Goal: Transaction & Acquisition: Download file/media

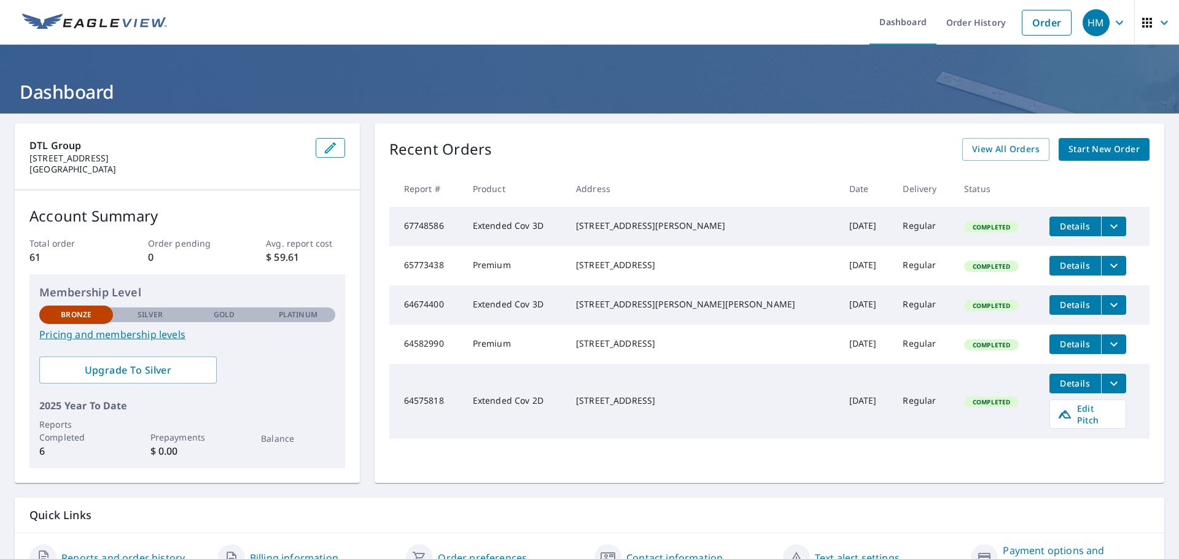
click at [1106, 225] on icon "filesDropdownBtn-67748586" at bounding box center [1113, 226] width 15 height 15
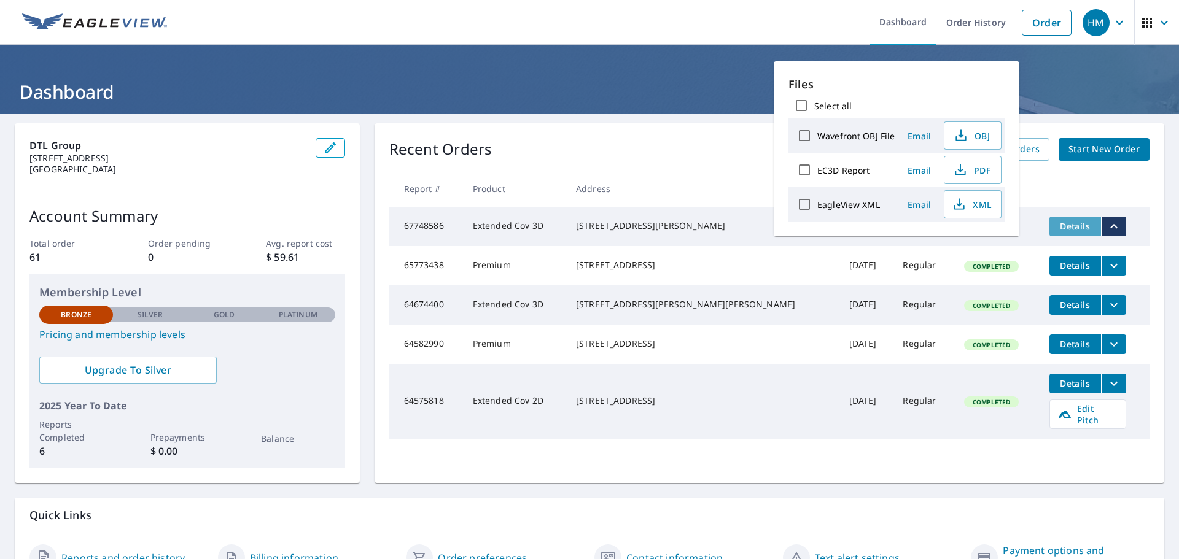
click at [1056, 228] on span "Details" at bounding box center [1074, 226] width 37 height 12
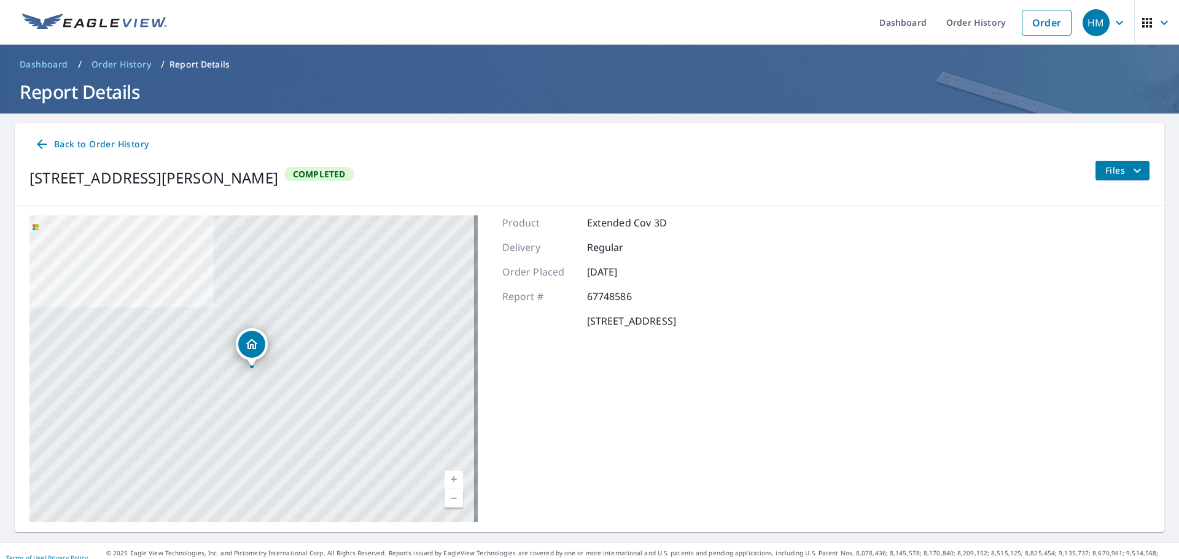
scroll to position [14, 0]
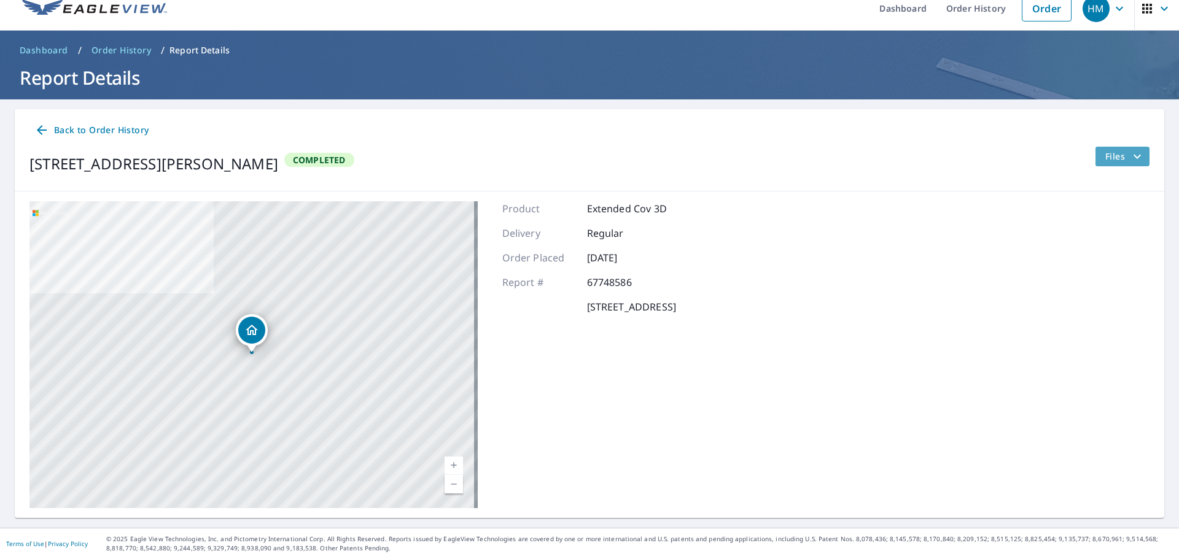
click at [1130, 161] on icon "filesDropdownBtn-67748586" at bounding box center [1137, 156] width 15 height 15
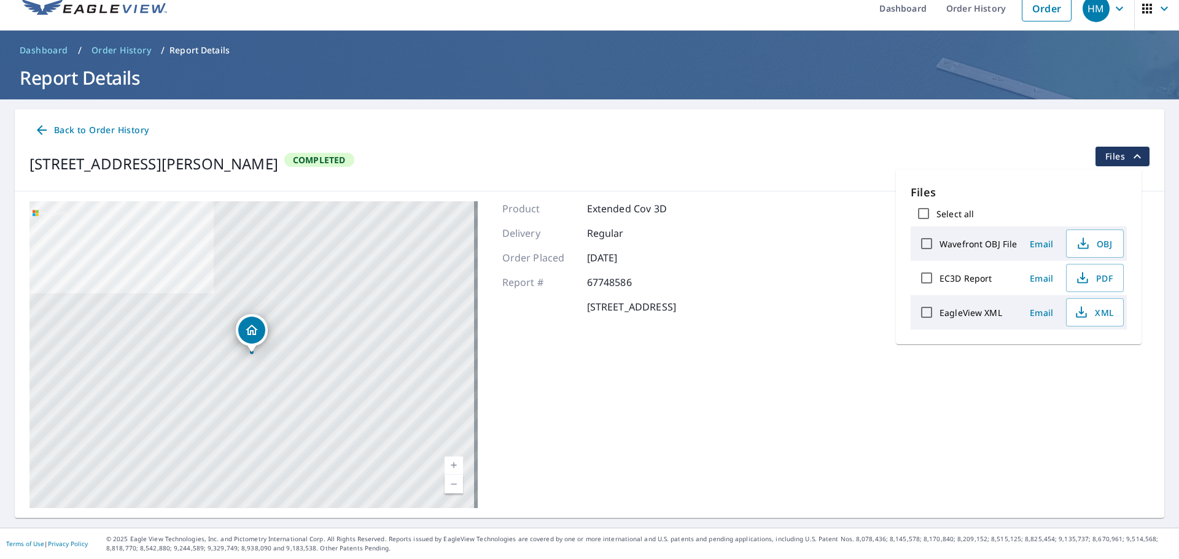
click at [676, 392] on div "Product Extended Cov 3D Delivery Regular Order Placed [DATE] Report # 67748586 …" at bounding box center [589, 354] width 174 height 307
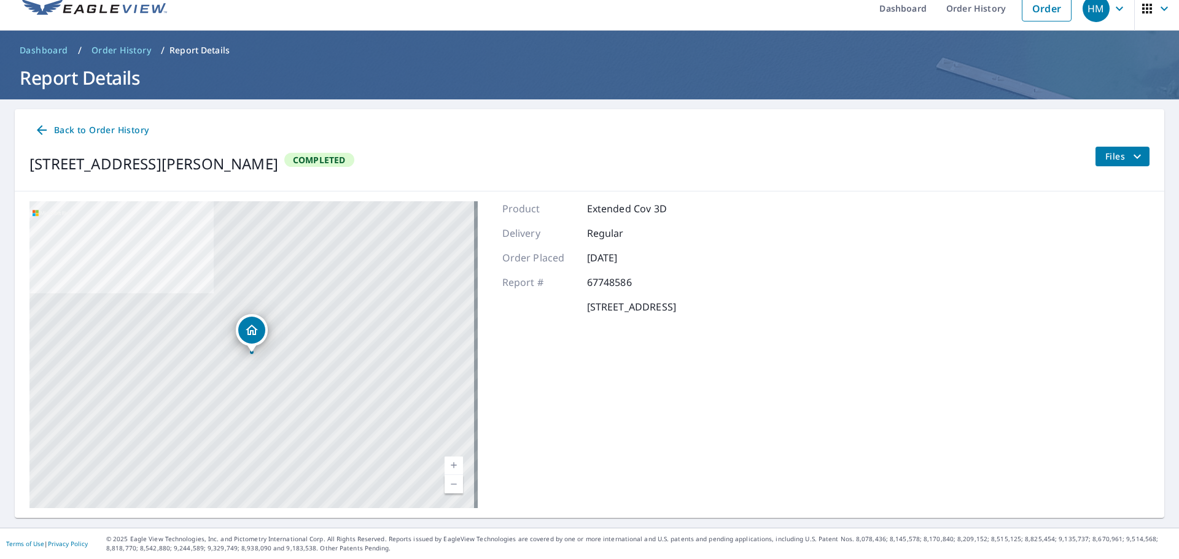
click at [37, 128] on icon at bounding box center [41, 130] width 15 height 15
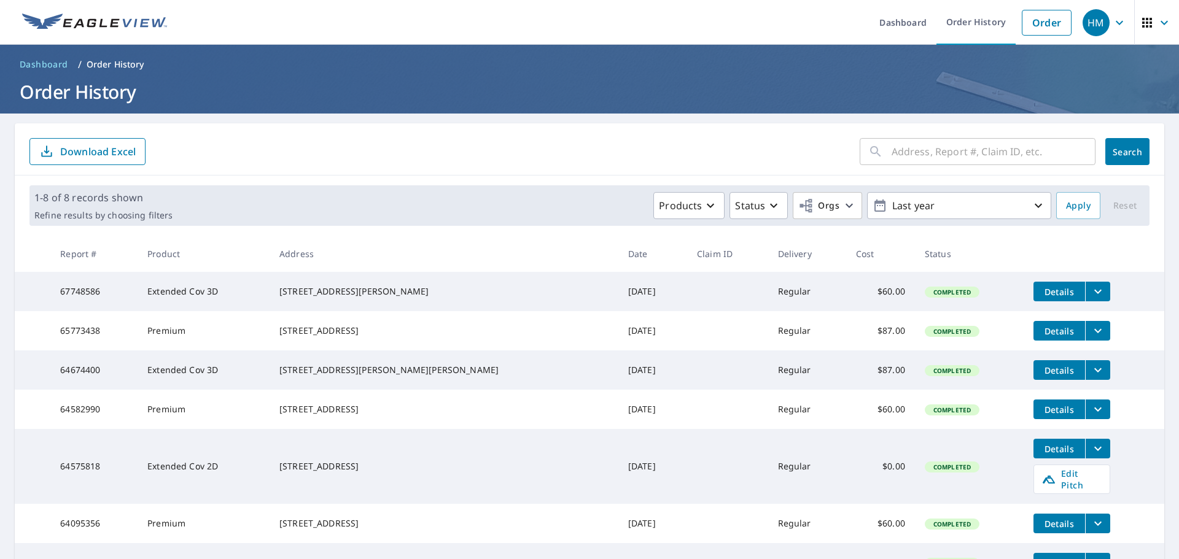
click at [1090, 294] on icon "filesDropdownBtn-67748586" at bounding box center [1097, 291] width 15 height 15
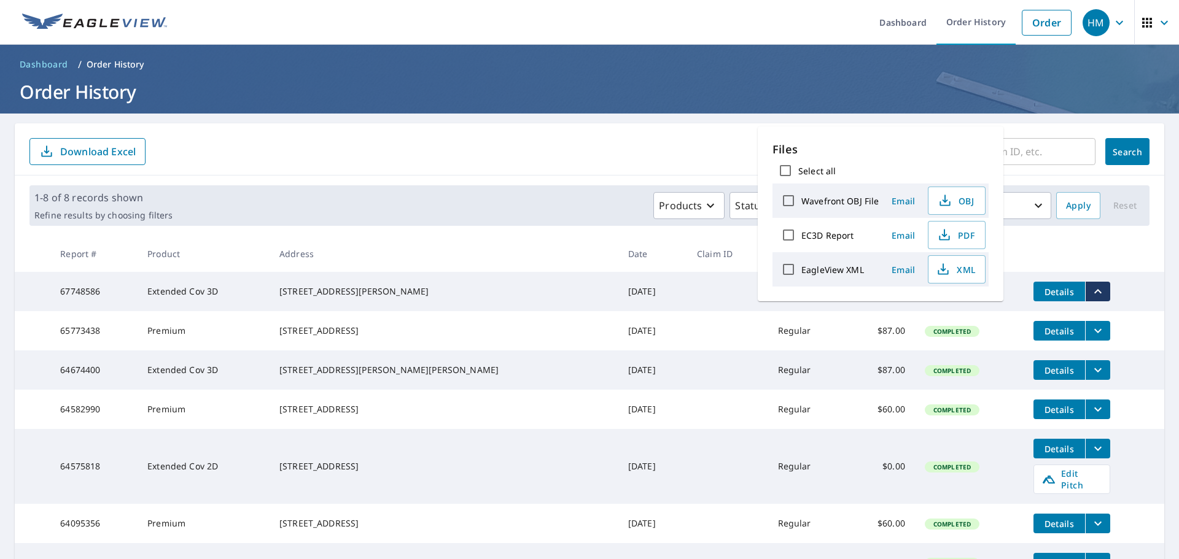
click at [850, 203] on label "Wavefront OBJ File" at bounding box center [839, 201] width 77 height 12
click at [801, 203] on input "Wavefront OBJ File" at bounding box center [788, 201] width 26 height 26
checkbox input "true"
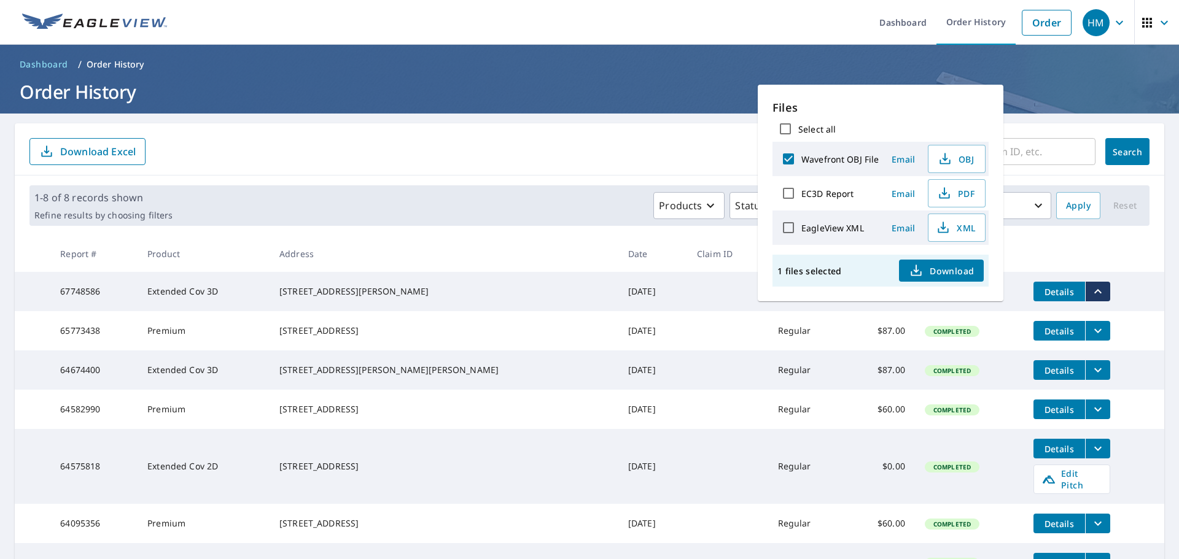
click at [940, 272] on span "Download" at bounding box center [941, 270] width 65 height 15
click at [1111, 298] on td "Details" at bounding box center [1093, 291] width 141 height 39
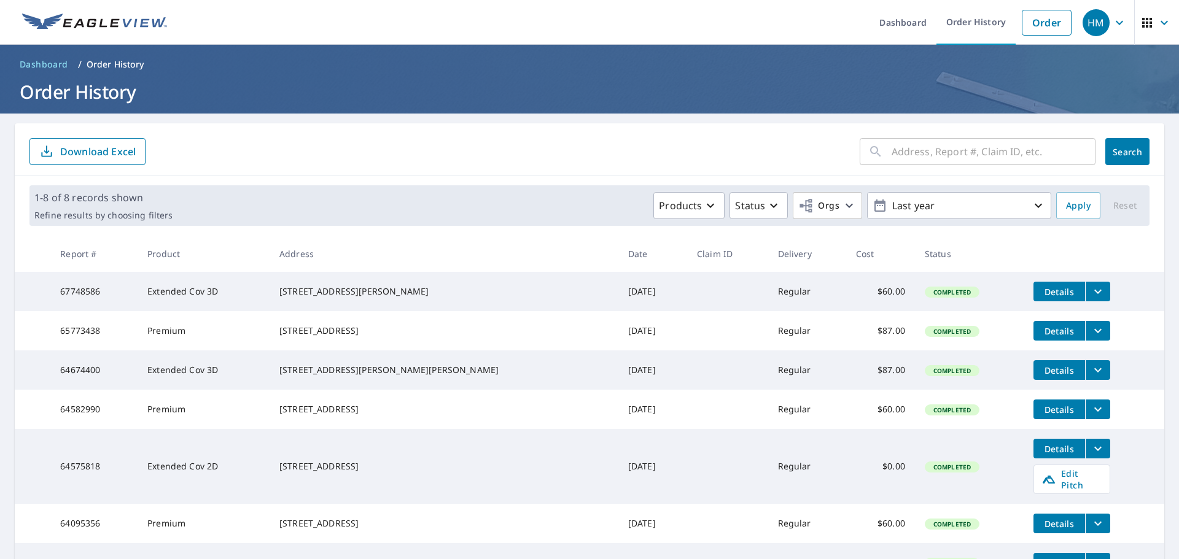
click at [618, 302] on td "[DATE]" at bounding box center [652, 291] width 69 height 39
click at [64, 294] on td "67748586" at bounding box center [93, 291] width 87 height 39
click at [1041, 294] on span "Details" at bounding box center [1059, 292] width 37 height 12
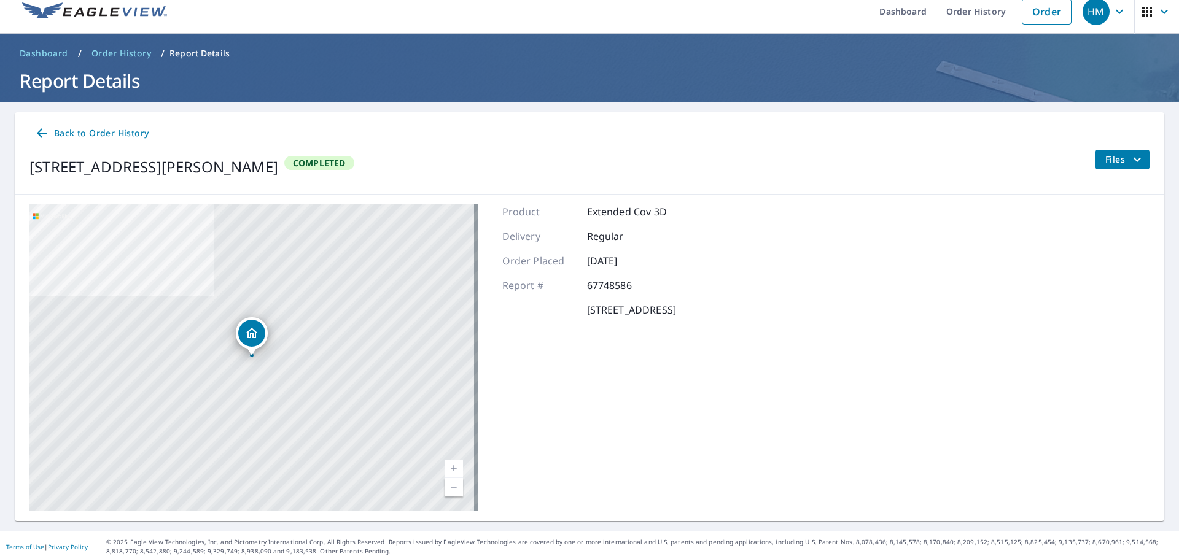
scroll to position [14, 0]
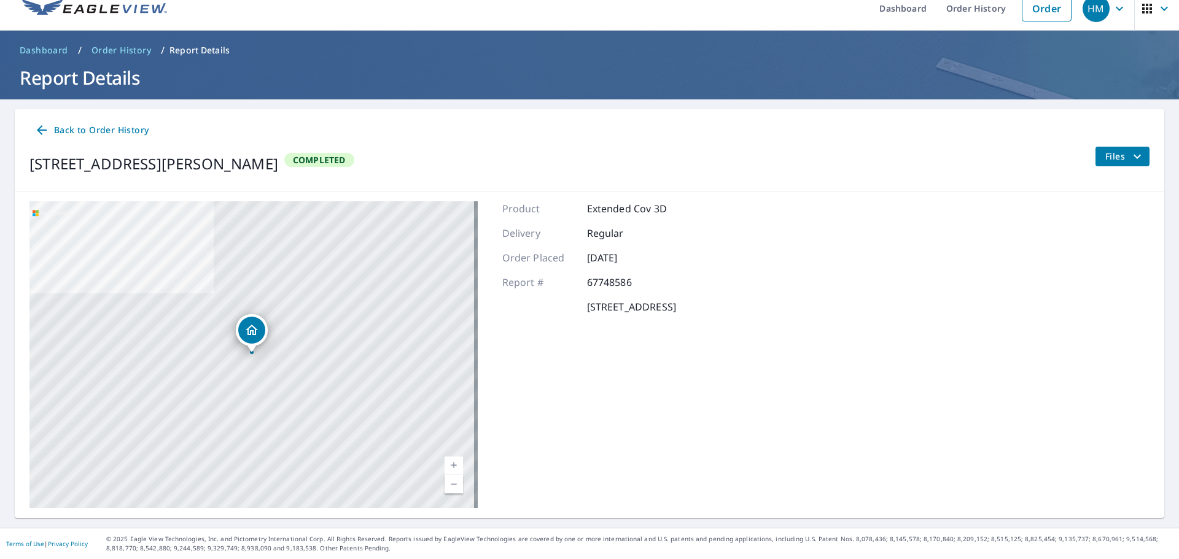
click at [250, 333] on icon "Dropped pin, building 1, Residential property, 1933 Bold Sundown Dr Leander, TX…" at bounding box center [252, 330] width 12 height 10
click at [219, 335] on div "[STREET_ADDRESS][PERSON_NAME]" at bounding box center [265, 330] width 93 height 21
click at [1108, 155] on span "Files" at bounding box center [1124, 156] width 39 height 15
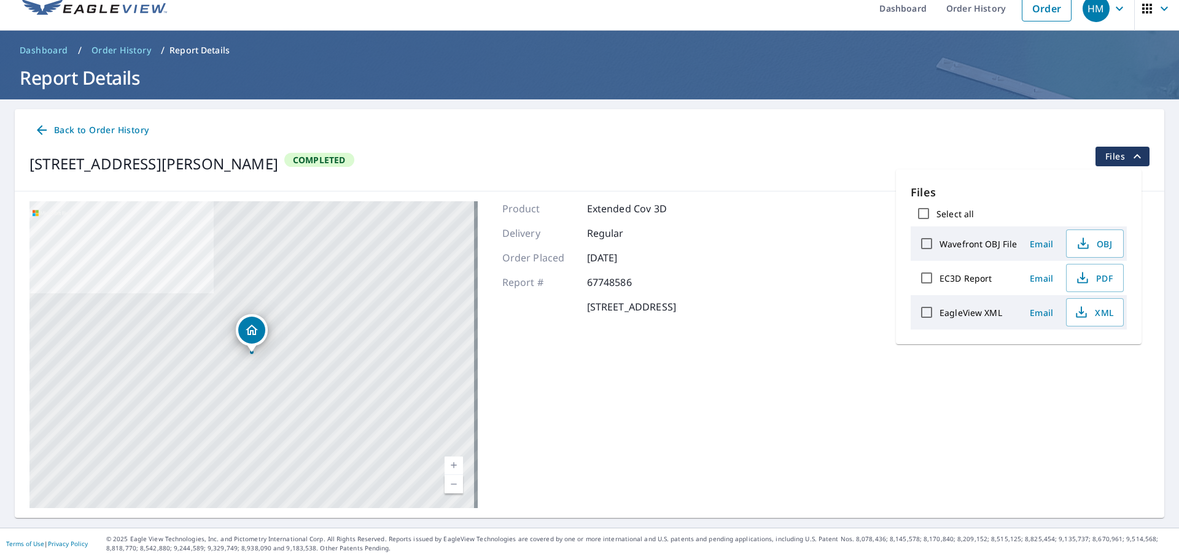
click at [586, 403] on div "Product Extended Cov 3D Delivery Regular Order Placed [DATE] Report # 67748586 …" at bounding box center [589, 354] width 174 height 307
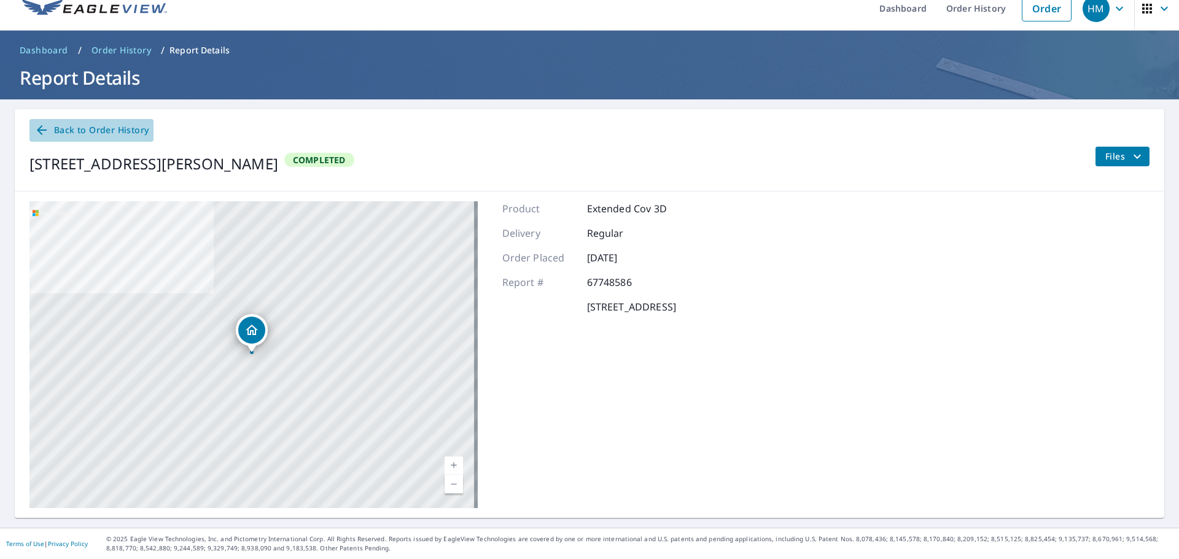
click at [96, 130] on span "Back to Order History" at bounding box center [91, 130] width 114 height 15
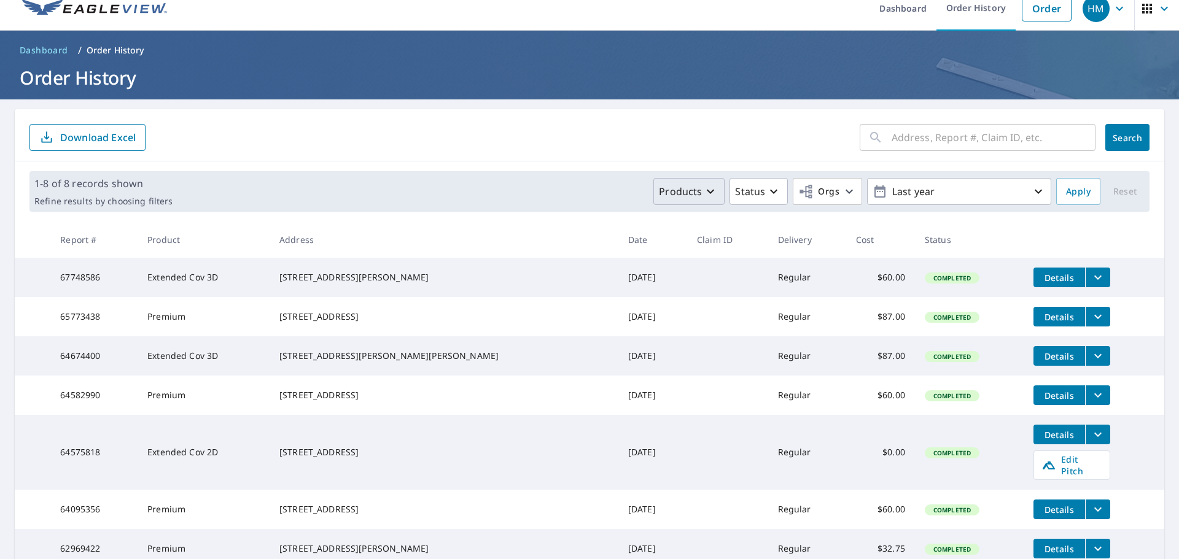
click at [694, 192] on div "Products" at bounding box center [688, 191] width 59 height 15
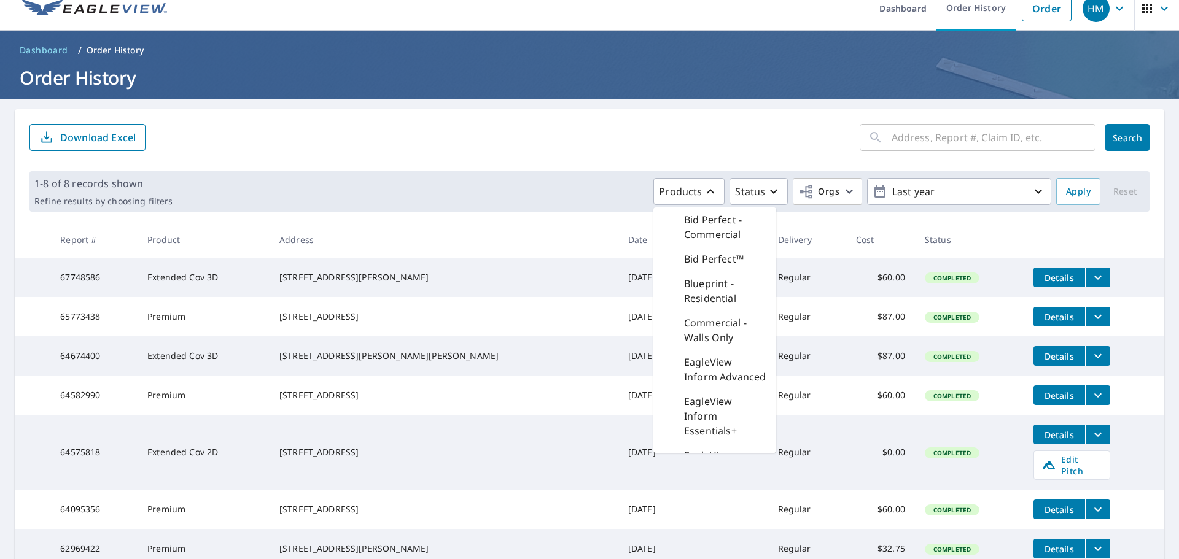
click at [454, 198] on div "Products Bid Perfect - Commercial Bid Perfect™ Blueprint - Residential Commerci…" at bounding box center [614, 191] width 874 height 27
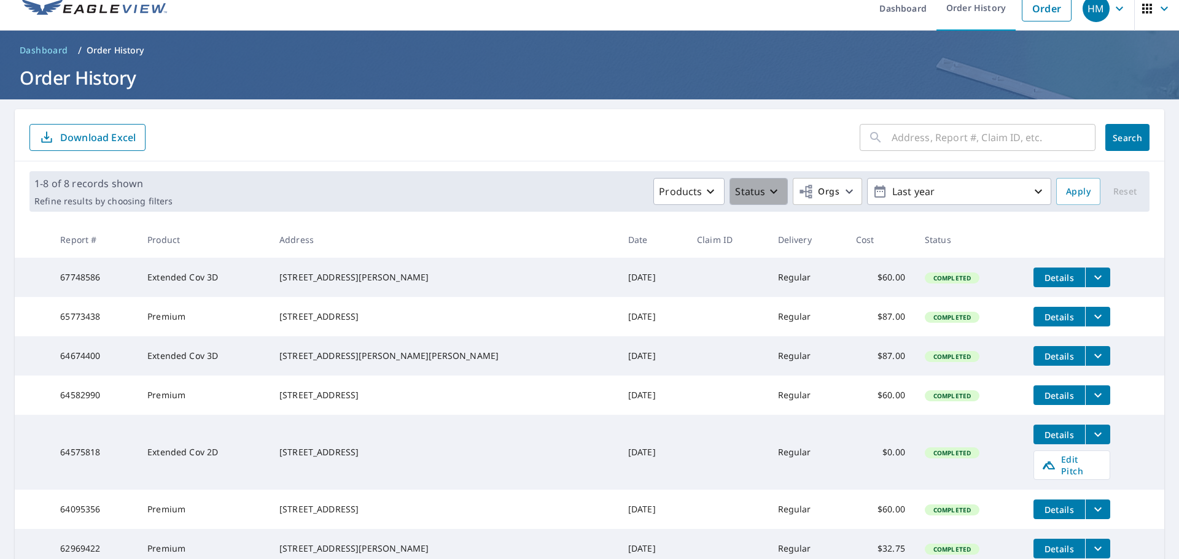
click at [749, 190] on p "Status" at bounding box center [750, 191] width 30 height 15
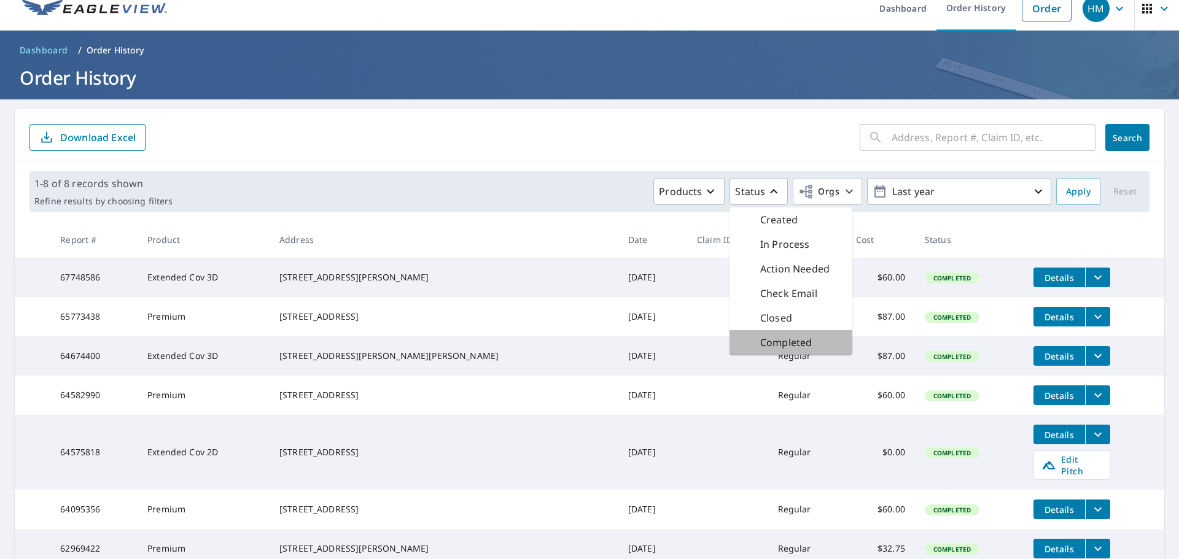
click at [770, 346] on p "Completed" at bounding box center [786, 342] width 52 height 15
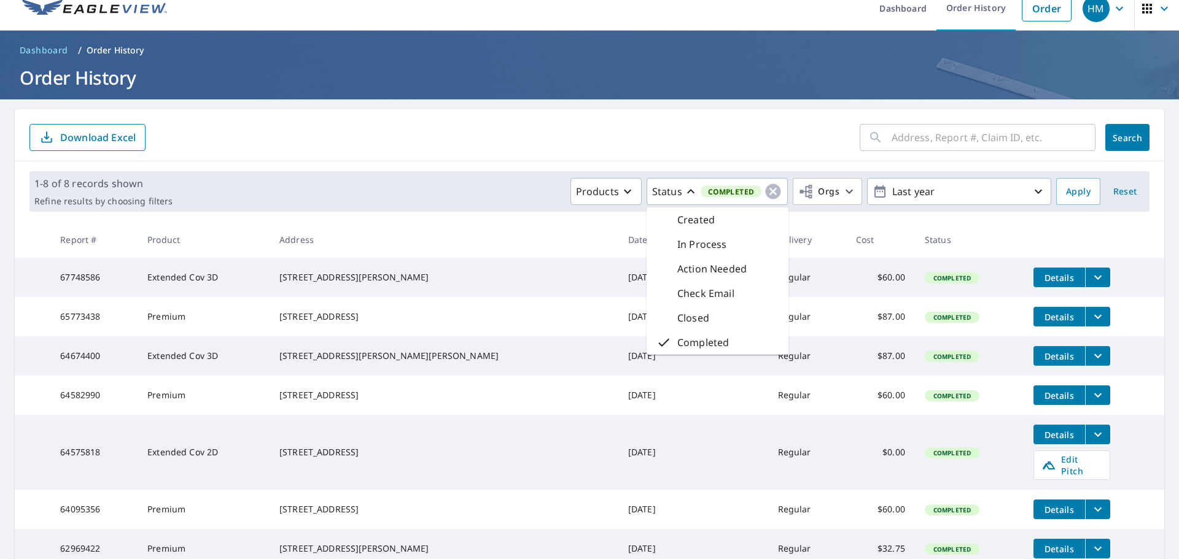
click at [687, 287] on td at bounding box center [727, 277] width 81 height 39
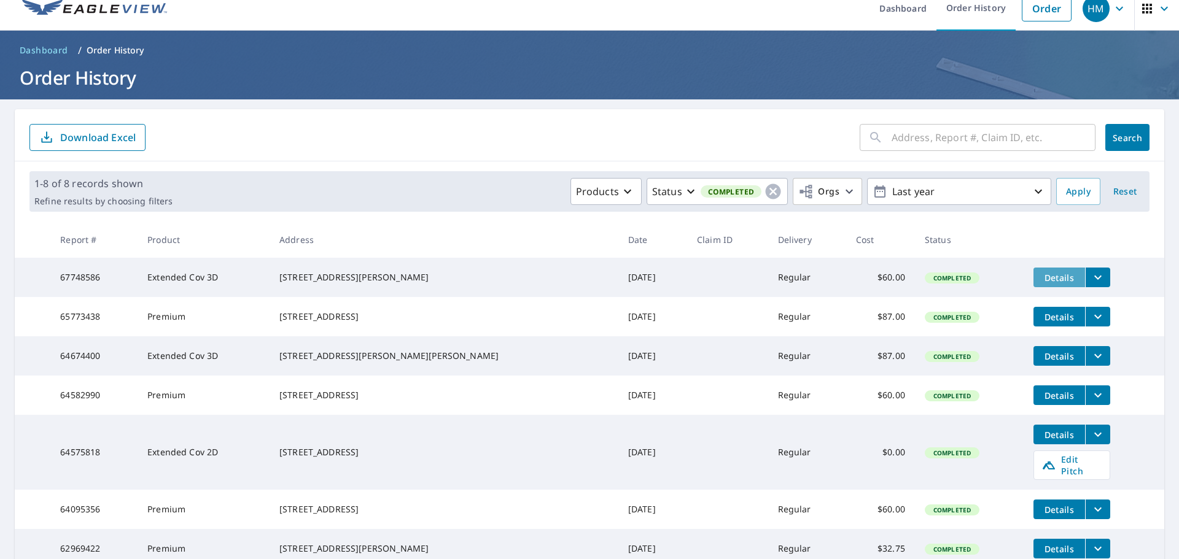
click at [1041, 279] on span "Details" at bounding box center [1059, 278] width 37 height 12
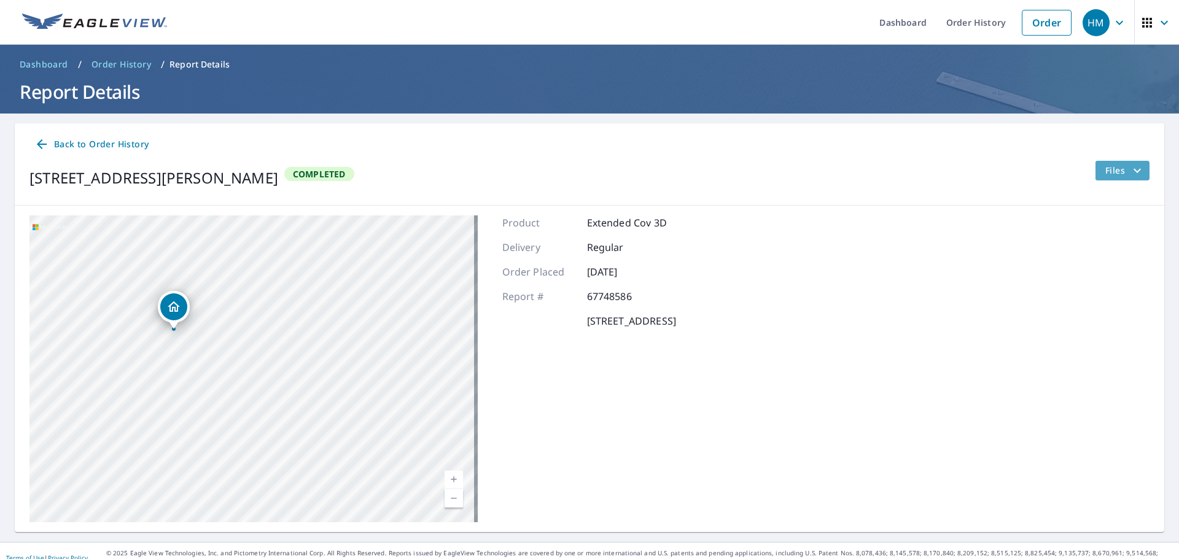
click at [1106, 169] on span "Files" at bounding box center [1124, 170] width 39 height 15
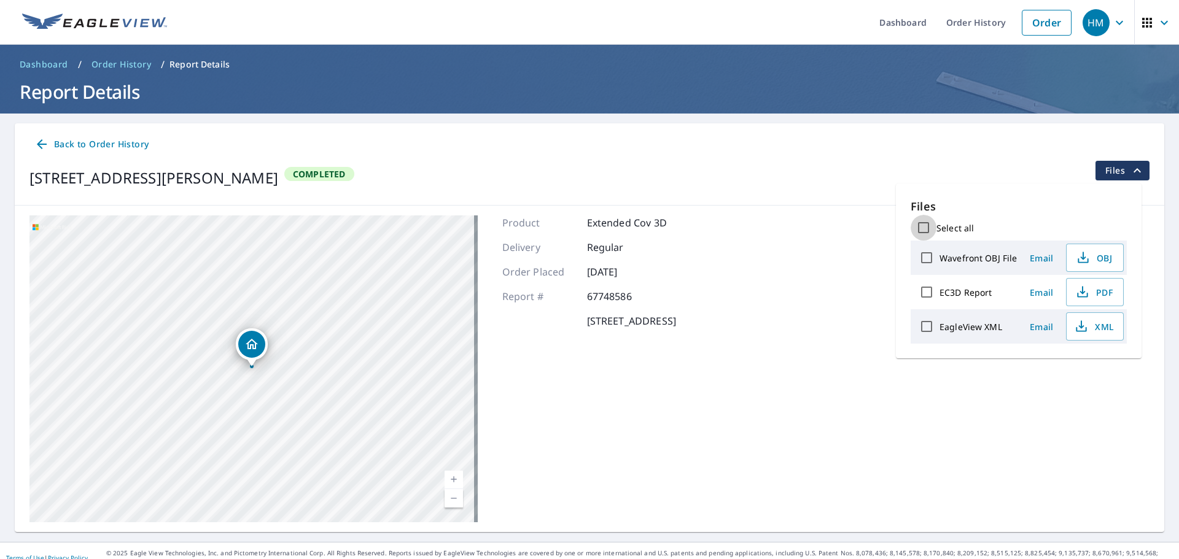
click at [923, 224] on input "Select all" at bounding box center [923, 228] width 26 height 26
checkbox input "true"
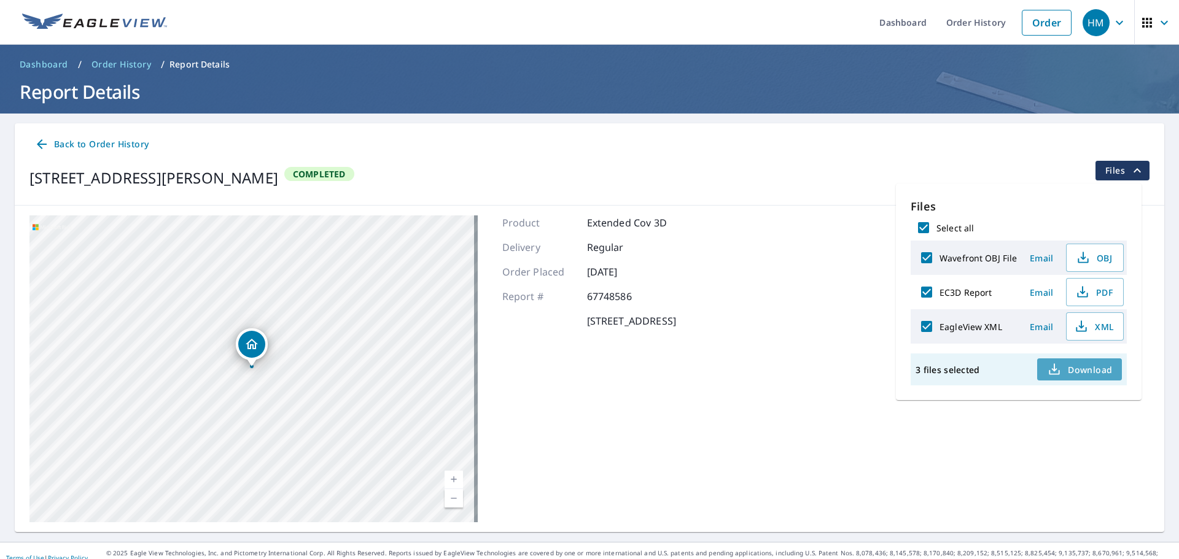
click at [1088, 370] on span "Download" at bounding box center [1079, 369] width 65 height 15
click at [473, 147] on div "Back to Order History" at bounding box center [589, 144] width 1120 height 23
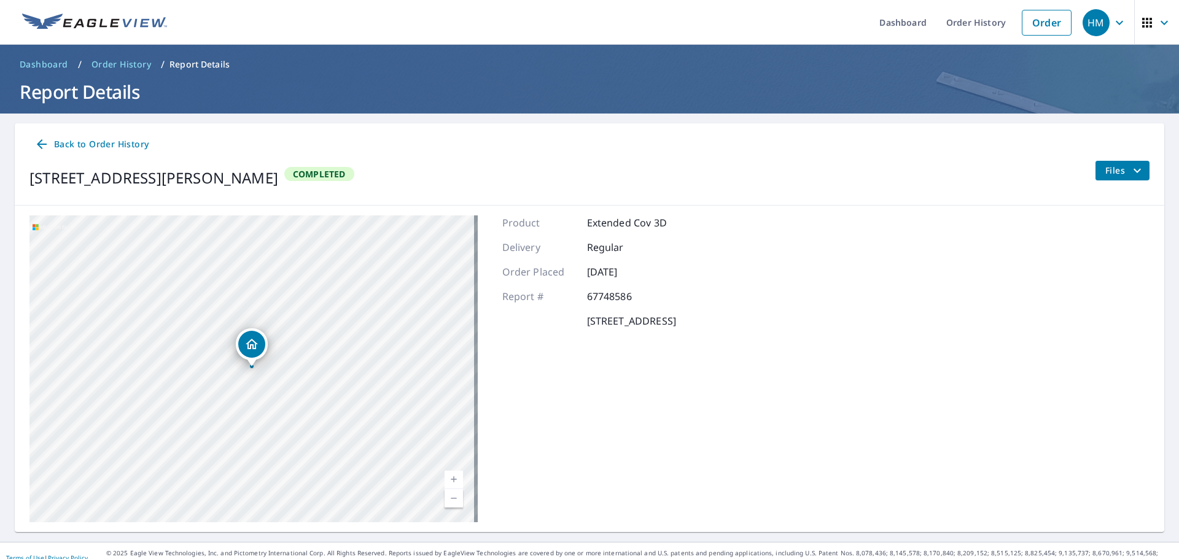
click at [44, 141] on icon at bounding box center [41, 144] width 15 height 15
